Goal: Information Seeking & Learning: Learn about a topic

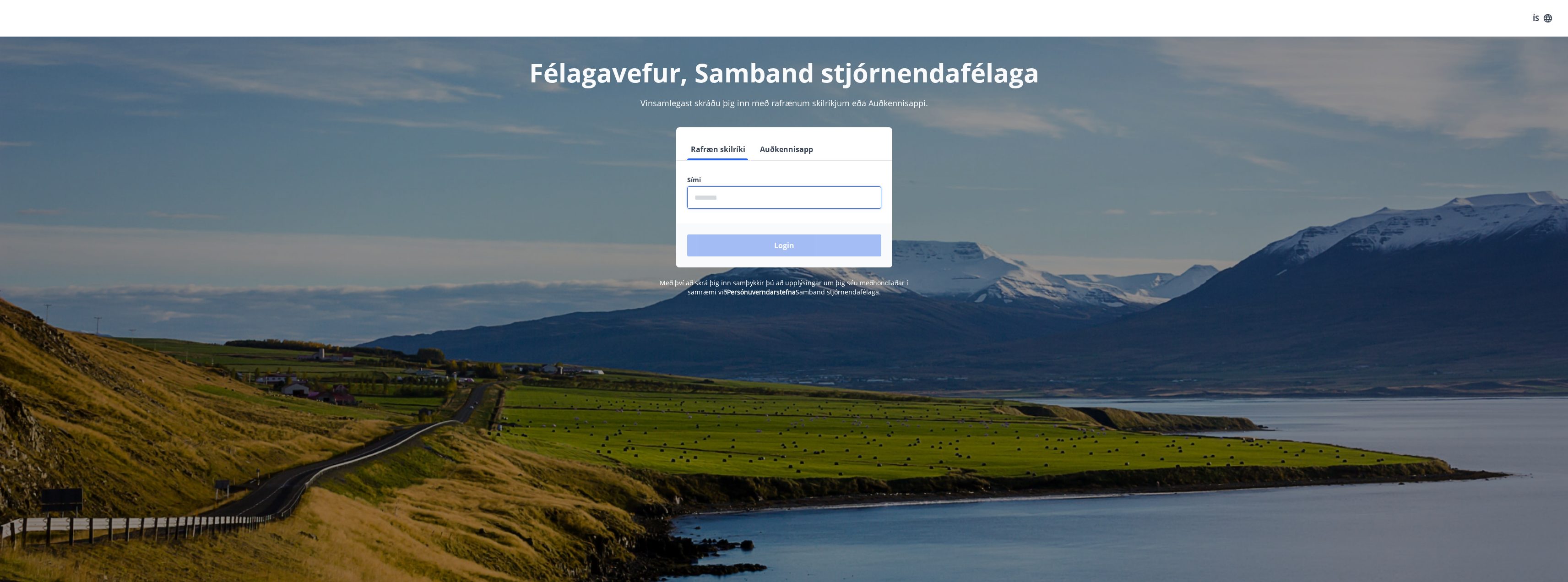
click at [761, 198] on input "phone" at bounding box center [784, 197] width 194 height 22
type input "********"
click at [766, 244] on button "Login" at bounding box center [784, 245] width 194 height 22
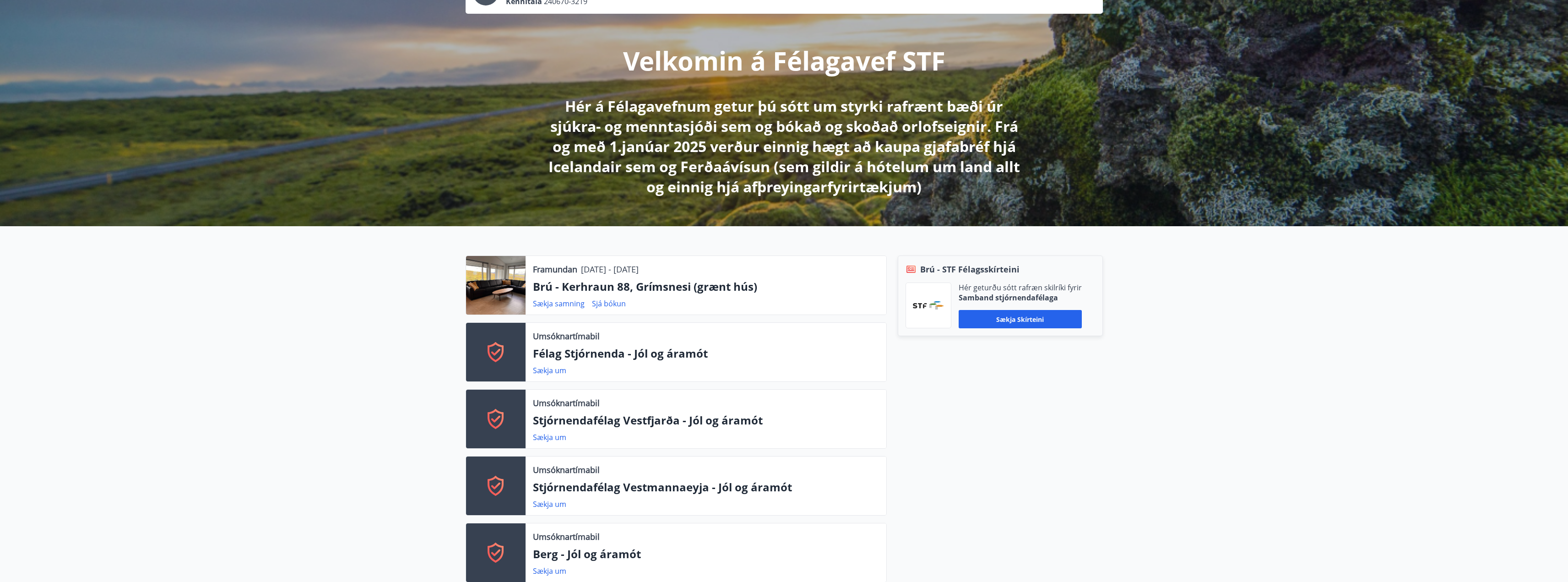
scroll to position [153, 0]
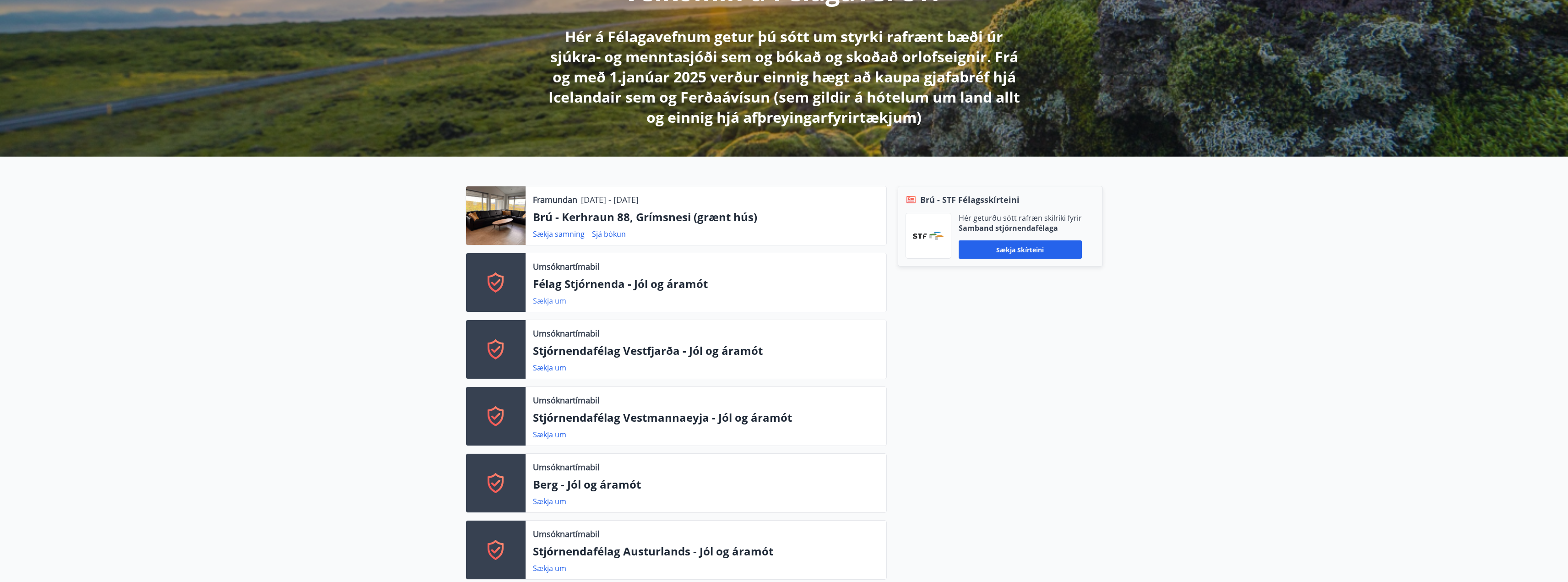
click at [547, 299] on link "Sækja um" at bounding box center [549, 301] width 33 height 10
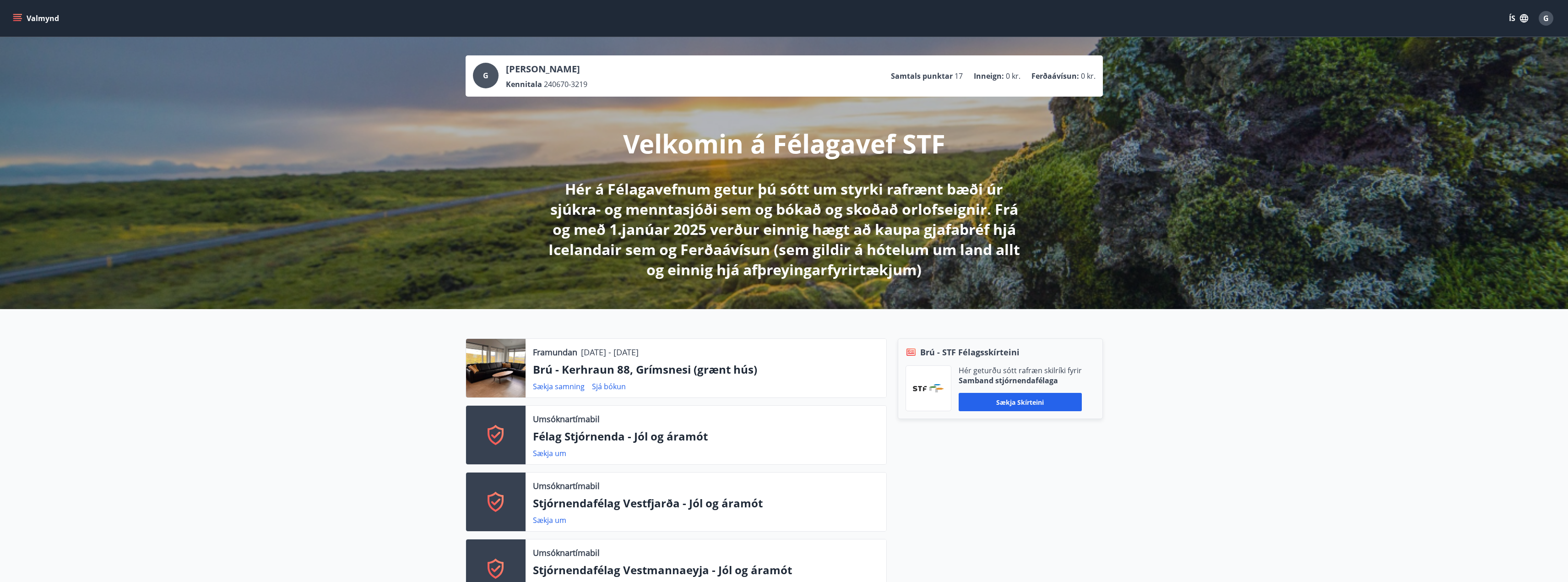
click at [45, 13] on button "Valmynd" at bounding box center [36, 18] width 52 height 17
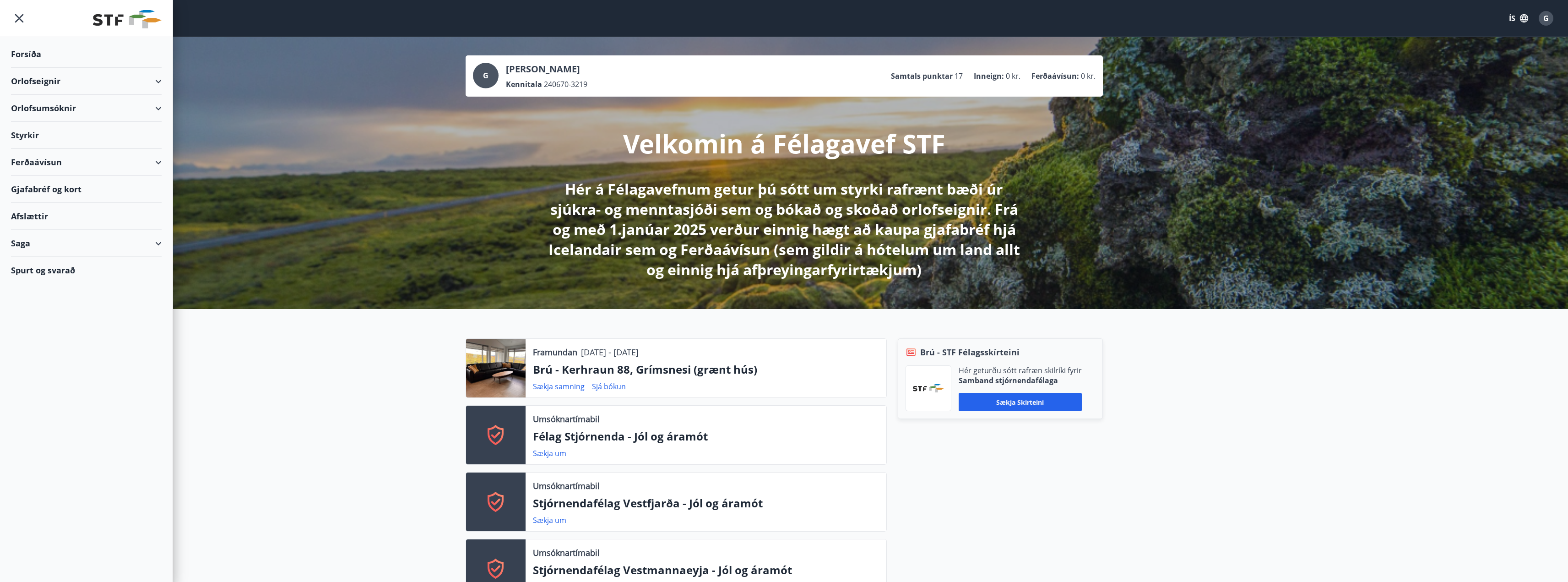
click at [63, 82] on div "Orlofseignir" at bounding box center [86, 82] width 151 height 27
click at [44, 104] on div "Framboð" at bounding box center [87, 104] width 136 height 19
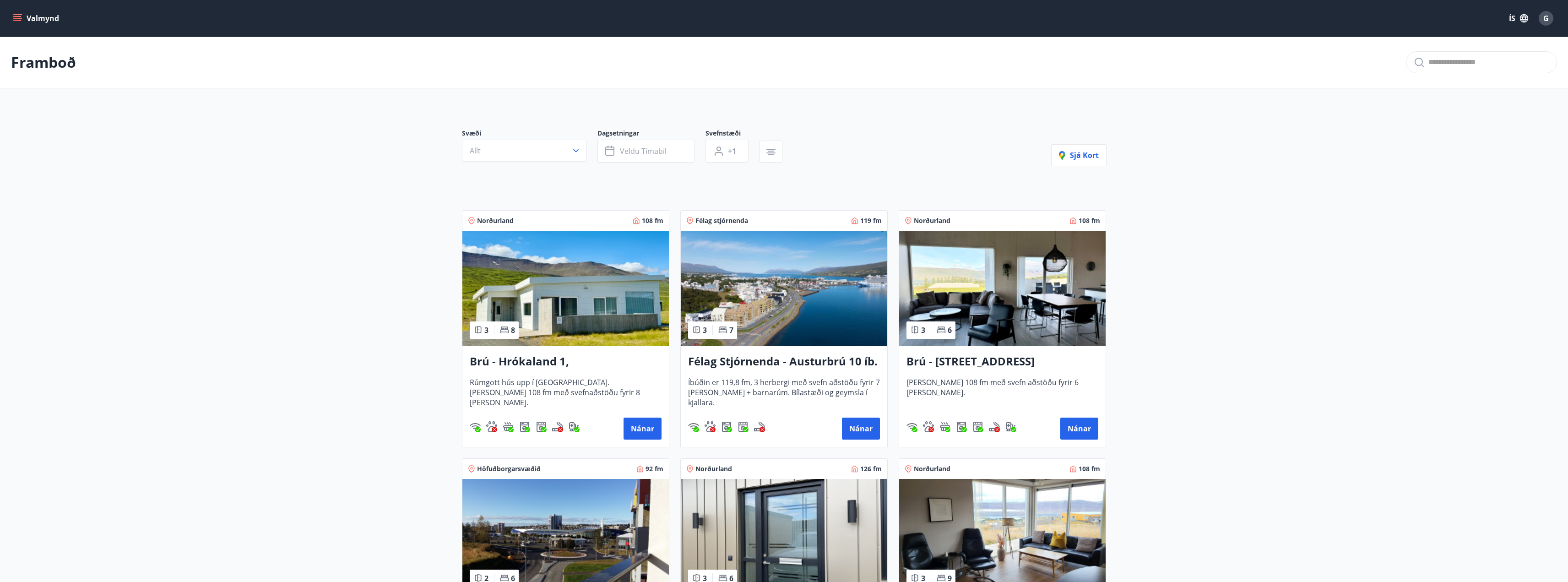
click at [28, 23] on button "Valmynd" at bounding box center [36, 18] width 52 height 17
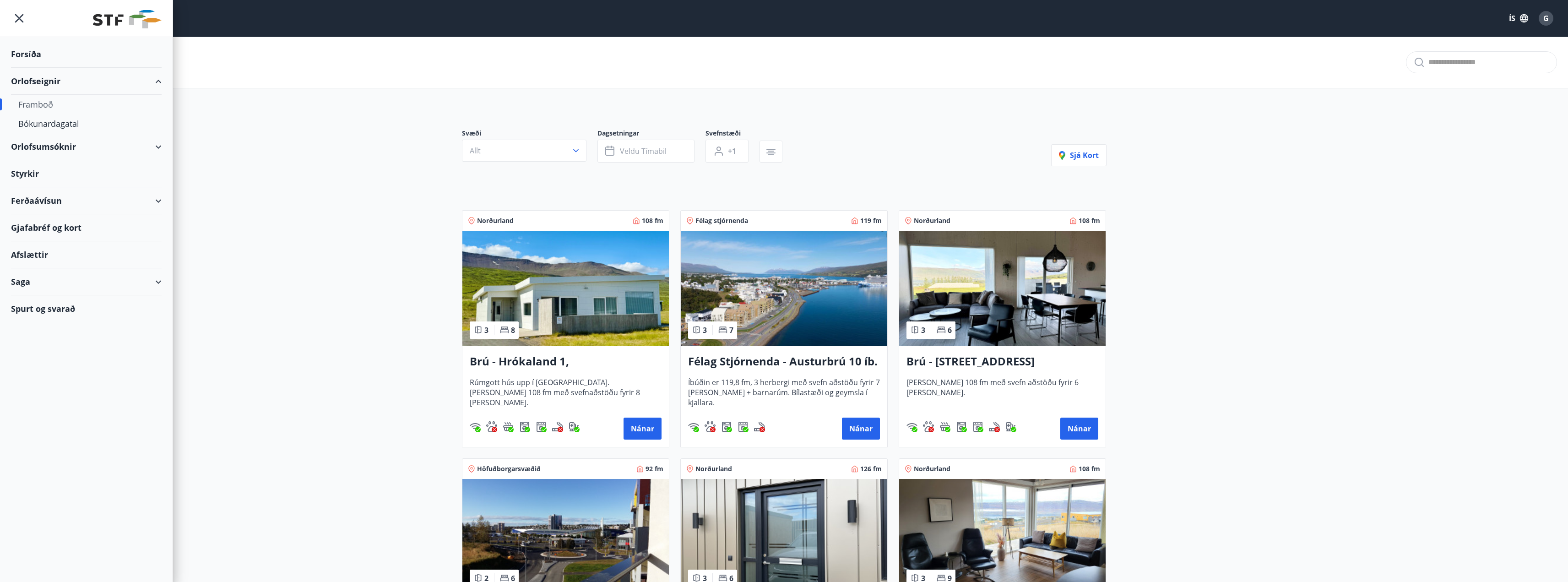
click at [37, 172] on div "Styrkir" at bounding box center [86, 174] width 151 height 27
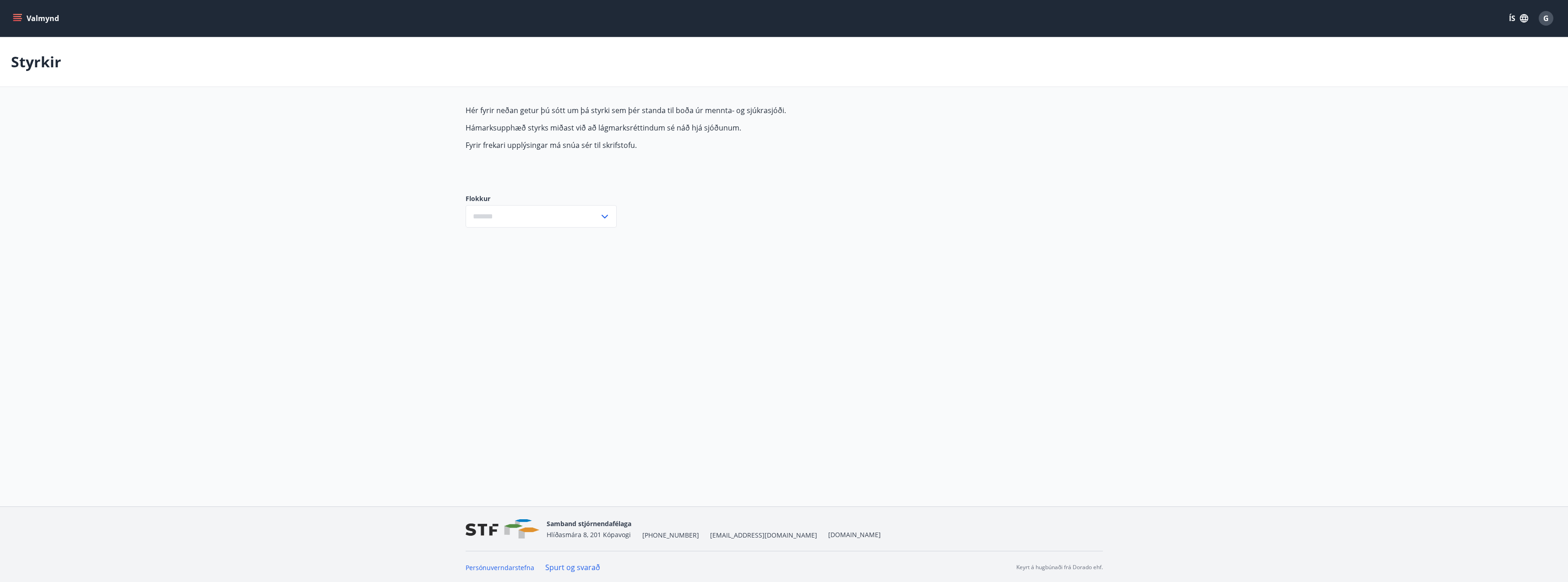
type input "***"
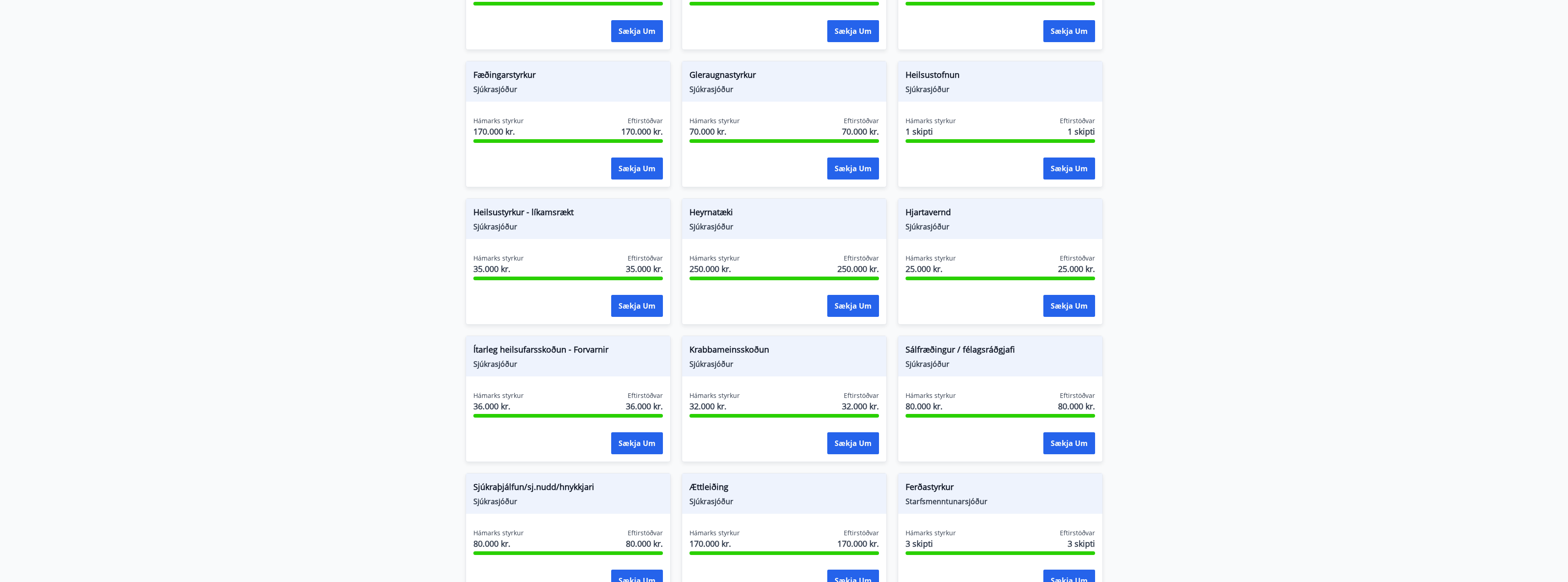
scroll to position [561, 0]
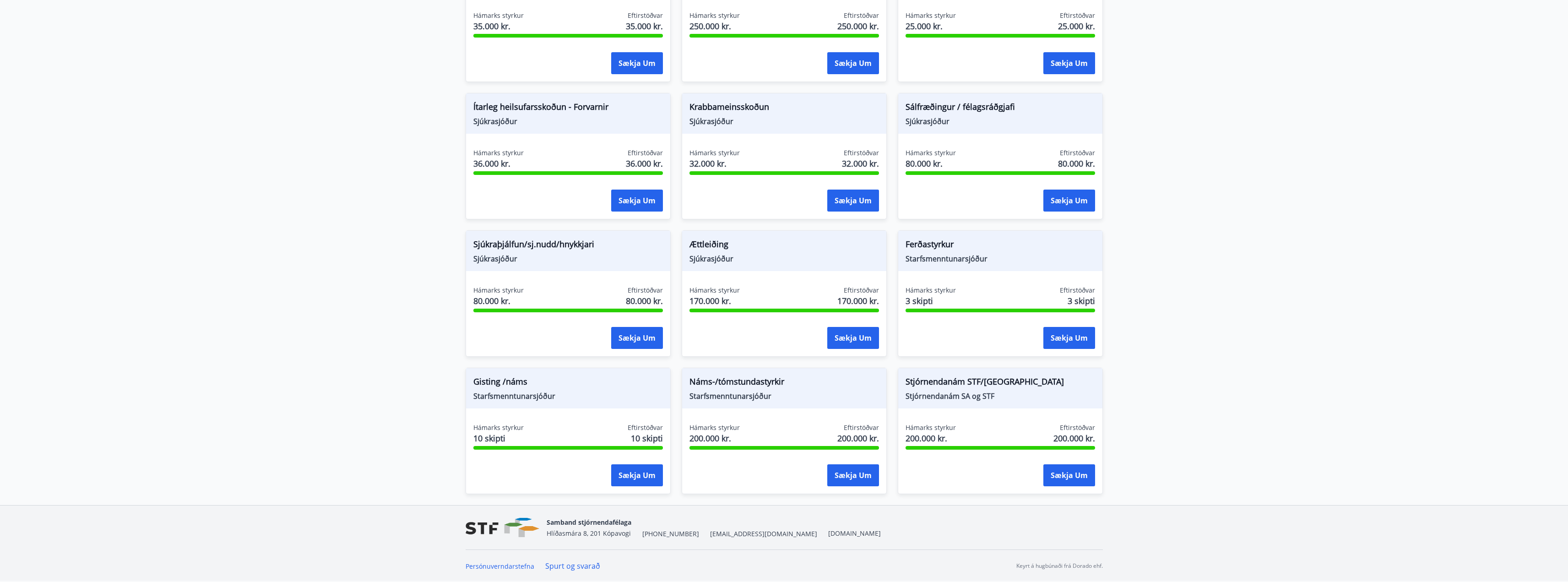
click at [765, 427] on div "Hámarks styrkur 200.000 kr. Eftirstöðvar 200.000 kr." at bounding box center [784, 434] width 190 height 23
click at [734, 384] on span "Náms-/tómstundastyrkir" at bounding box center [784, 383] width 190 height 16
